Goal: Task Accomplishment & Management: Complete application form

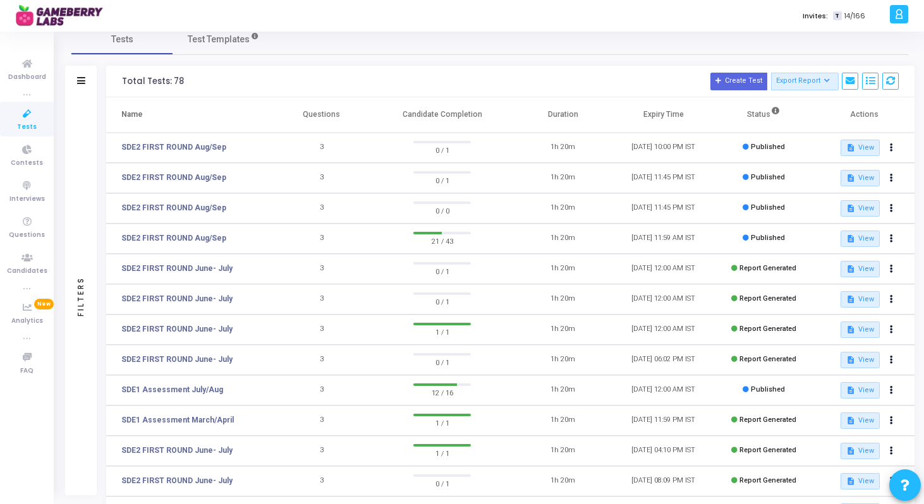
scroll to position [18, 0]
click at [183, 234] on link "SDE2 FIRST ROUND Aug/Sep" at bounding box center [173, 236] width 105 height 11
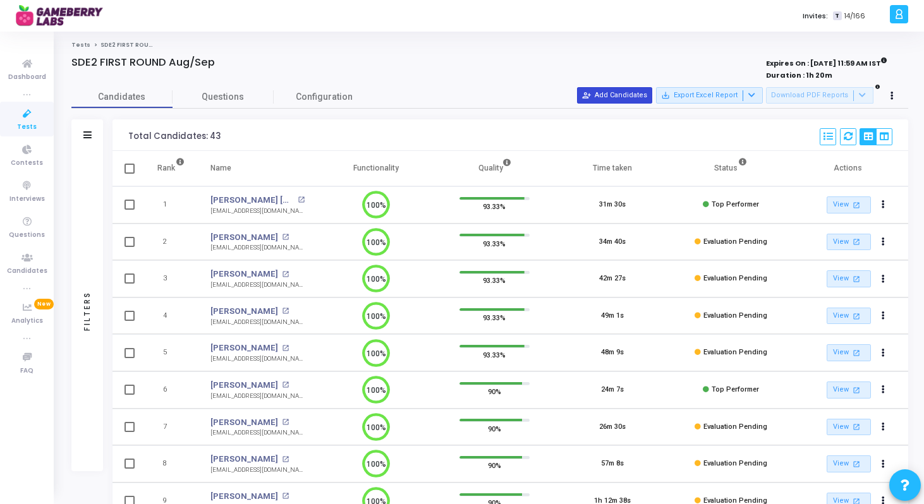
click at [624, 94] on button "person_add_alt Add Candidates" at bounding box center [614, 95] width 75 height 16
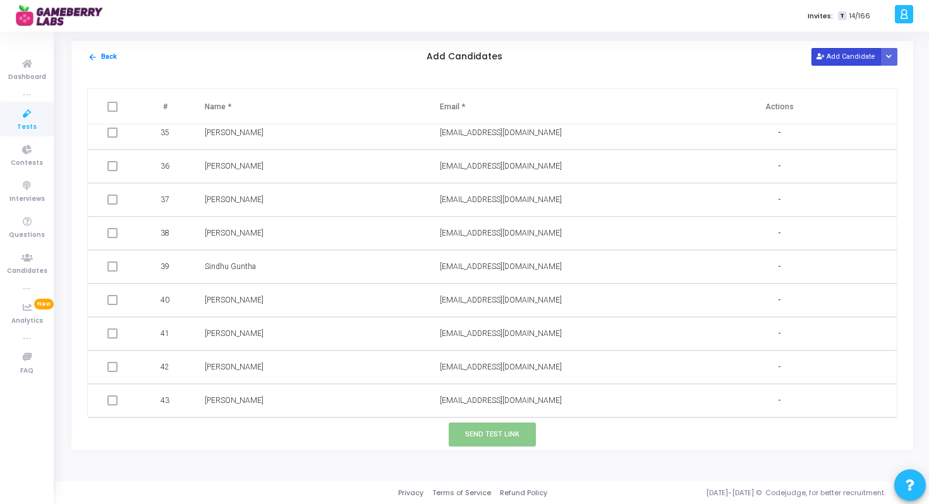
click at [830, 59] on button "Add Candidate" at bounding box center [846, 56] width 70 height 17
click at [468, 405] on input "text" at bounding box center [512, 400] width 145 height 21
paste input "Manas Asati manasasati31@gmail.com"
drag, startPoint x: 479, startPoint y: 401, endPoint x: 414, endPoint y: 403, distance: 65.1
click at [414, 403] on tr "44 Manas Asati manasasati31@gmail.com Save Cancel" at bounding box center [492, 400] width 809 height 33
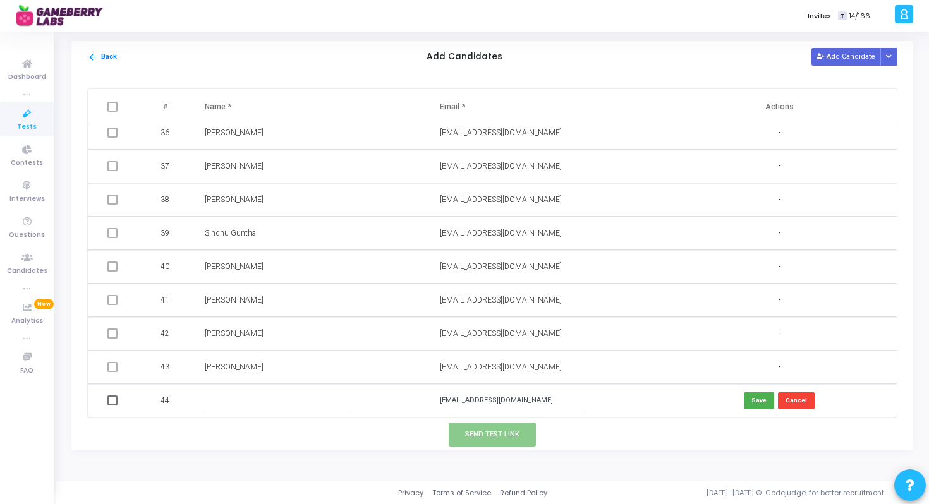
type input "manasasati31@gmail.com"
click at [248, 394] on input "text" at bounding box center [277, 400] width 145 height 21
paste input "Manas Asati"
type input "Manas Asati"
click at [754, 399] on button "Save" at bounding box center [759, 400] width 30 height 17
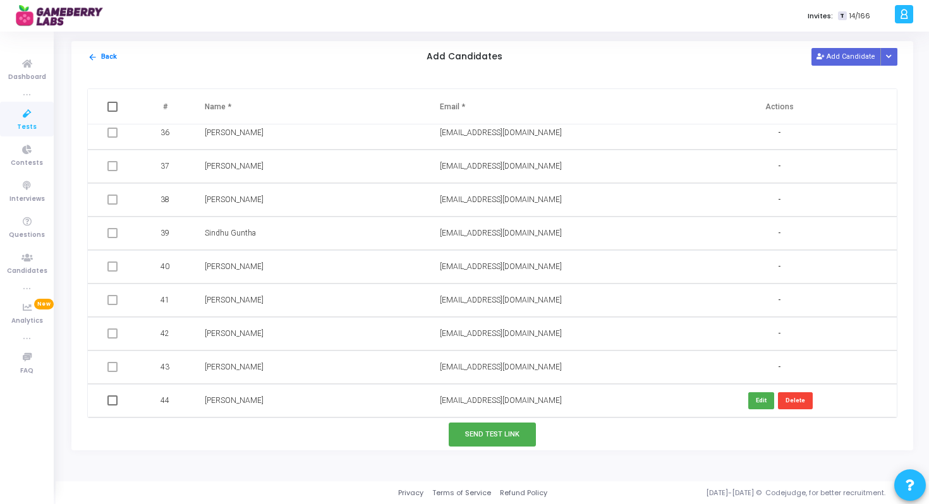
click at [116, 407] on td at bounding box center [114, 400] width 52 height 33
click at [109, 394] on td at bounding box center [114, 400] width 52 height 33
click at [114, 402] on span at bounding box center [112, 401] width 10 height 10
click at [112, 406] on input "checkbox" at bounding box center [112, 406] width 1 height 1
checkbox input "true"
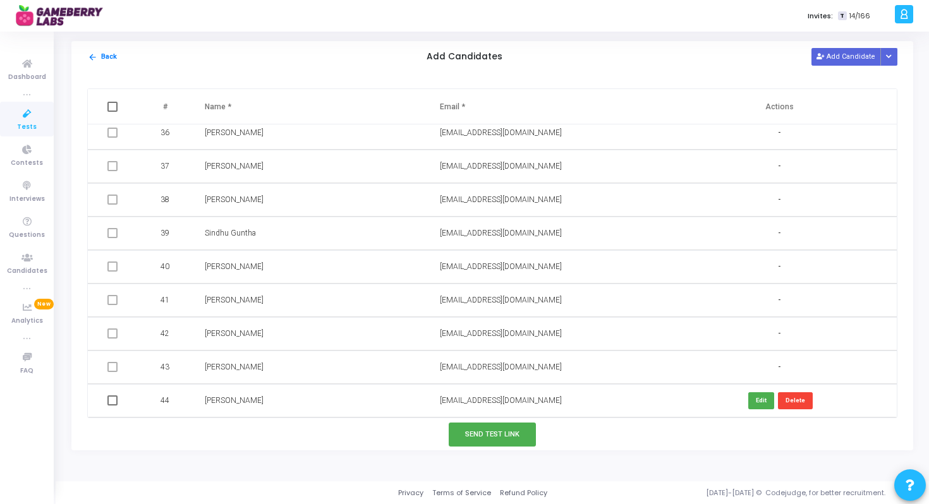
checkbox input "true"
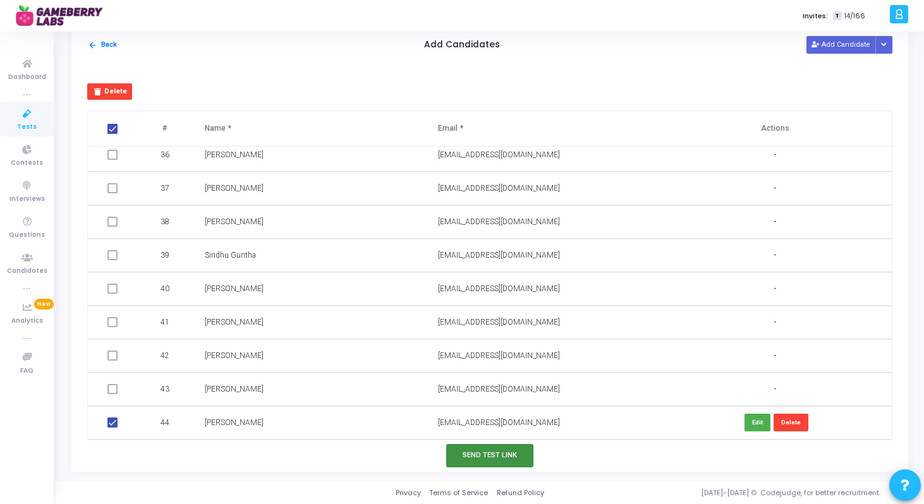
click at [490, 452] on button "Send Test Link" at bounding box center [489, 455] width 87 height 23
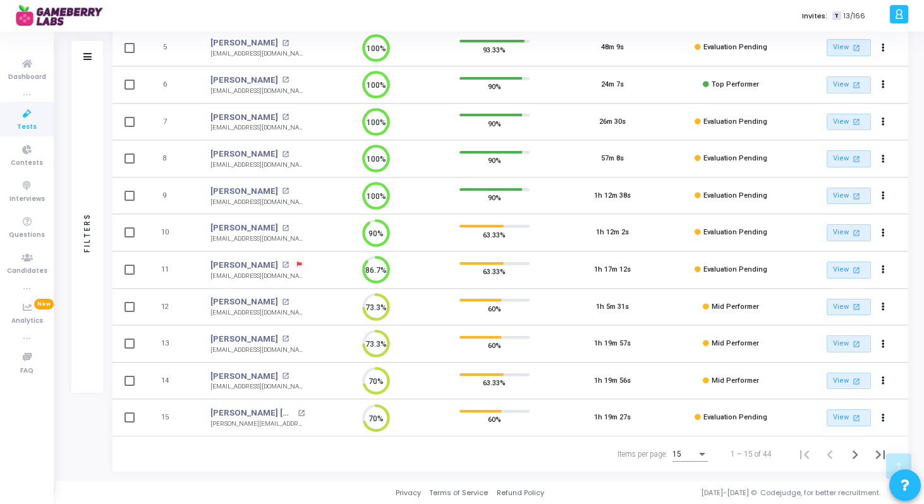
click at [700, 459] on div "15" at bounding box center [689, 451] width 35 height 21
click at [679, 446] on span "50" at bounding box center [690, 447] width 35 height 23
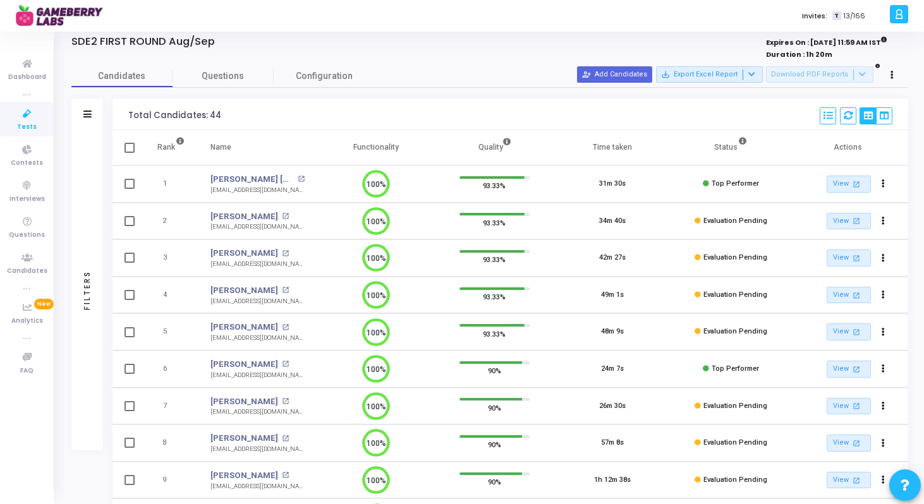
scroll to position [22, 0]
